Goal: Task Accomplishment & Management: Manage account settings

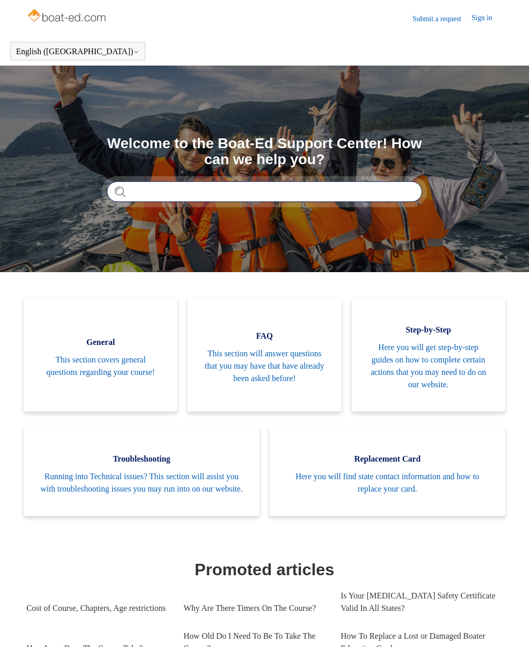
click at [138, 190] on input "Search" at bounding box center [264, 191] width 315 height 21
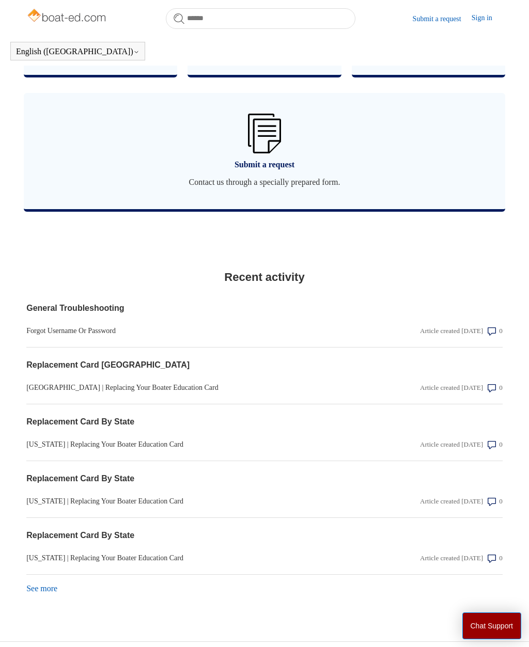
scroll to position [793, 0]
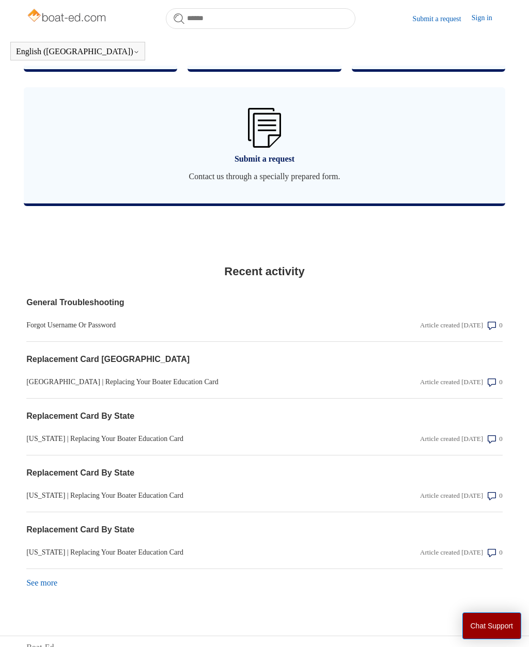
click at [83, 331] on link "Forgot Username Or Password" at bounding box center [192, 325] width 333 height 11
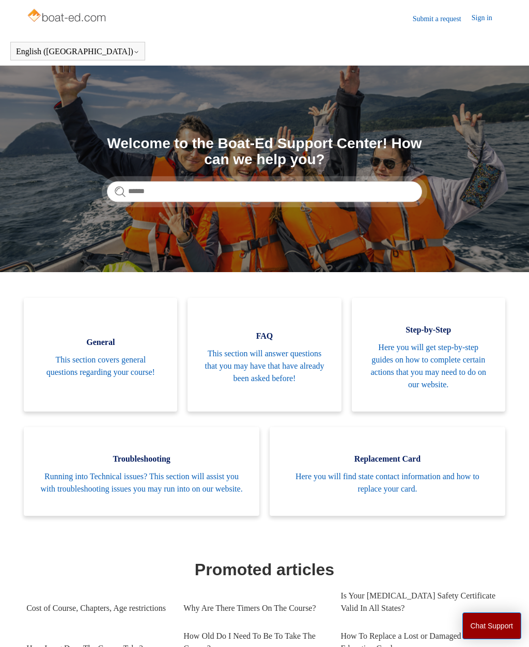
click at [482, 12] on link "Sign in" at bounding box center [487, 18] width 31 height 12
click at [477, 13] on span "Chase martin" at bounding box center [462, 17] width 66 height 9
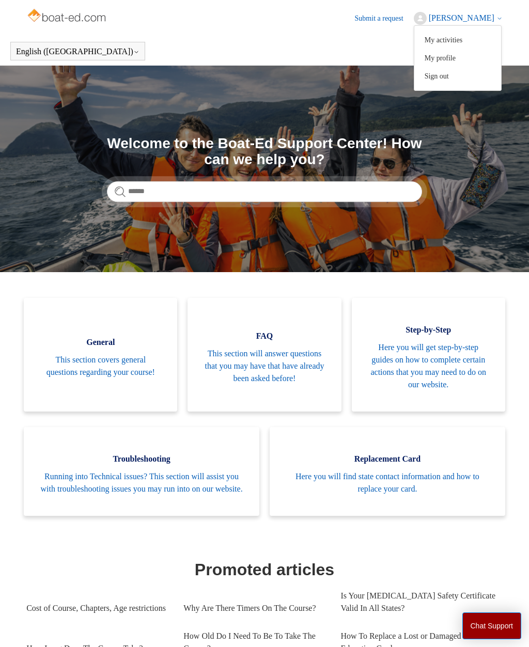
click at [459, 62] on link "My profile" at bounding box center [457, 58] width 87 height 18
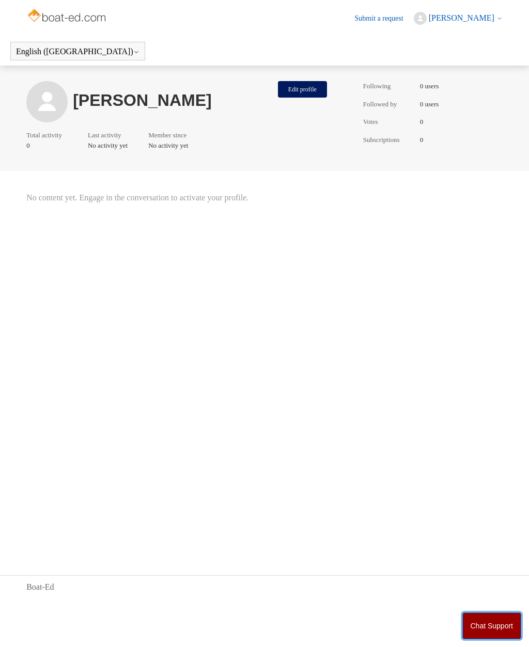
click at [494, 615] on button "Chat Support" at bounding box center [491, 626] width 59 height 27
click at [476, 18] on span "[PERSON_NAME]" at bounding box center [462, 17] width 66 height 9
click at [458, 58] on link "My profile" at bounding box center [457, 58] width 87 height 18
click at [297, 87] on button "Edit profile" at bounding box center [302, 89] width 49 height 17
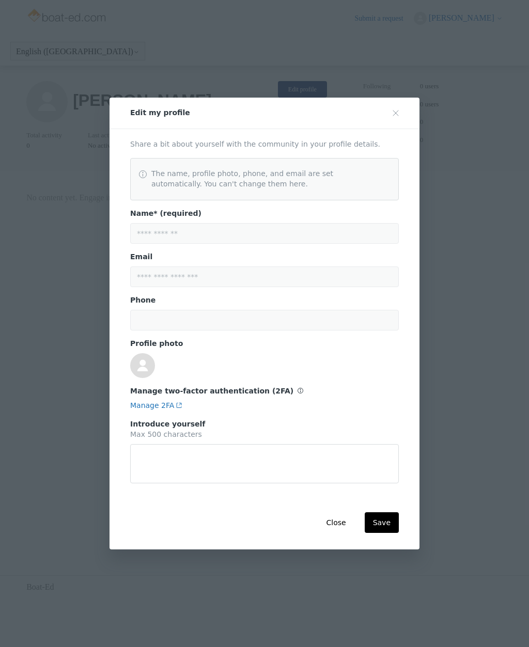
click at [32, 505] on div "**********" at bounding box center [264, 323] width 529 height 647
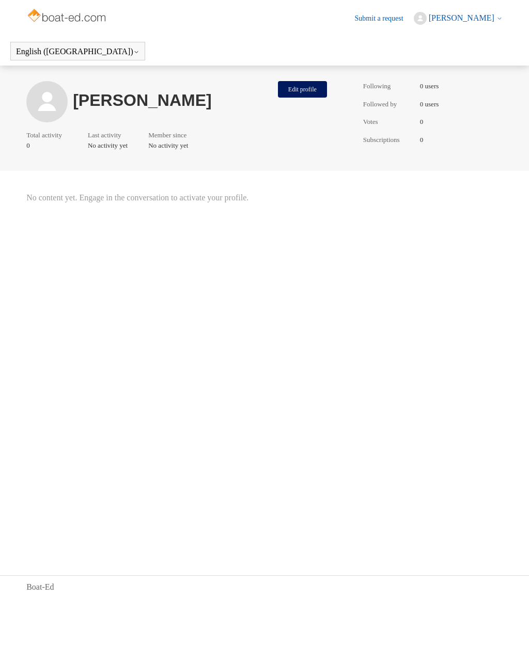
click at [22, 497] on main "Chase martin Edit profile Total activity 0 Last activity No activity yet Member…" at bounding box center [264, 305] width 529 height 479
